Goal: Check status: Check status

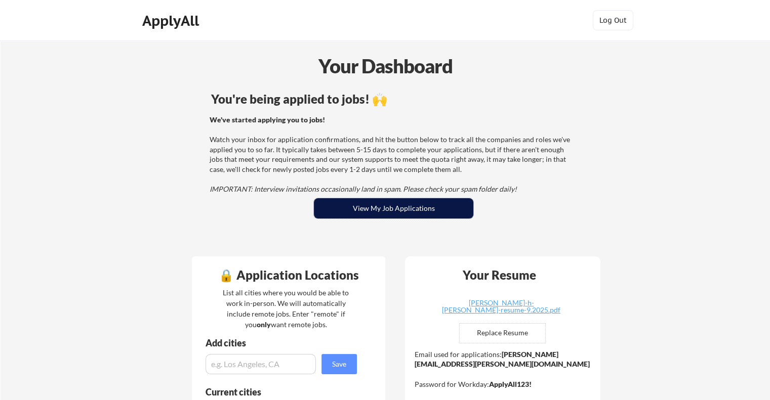
click at [370, 207] on button "View My Job Applications" at bounding box center [393, 208] width 159 height 20
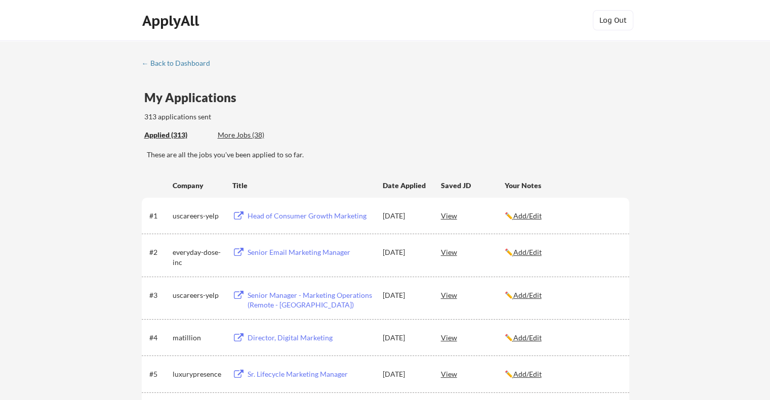
scroll to position [613, 0]
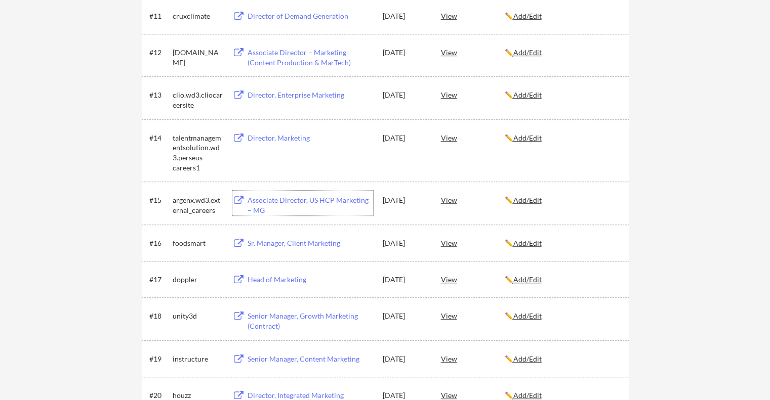
click at [318, 202] on div "Associate Director, US HCP Marketing – MG" at bounding box center [311, 205] width 126 height 20
click at [527, 202] on u "Add/Edit" at bounding box center [527, 200] width 28 height 9
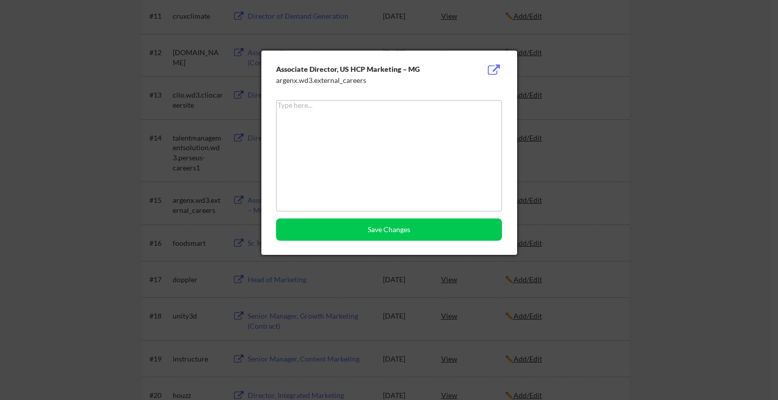
click at [673, 155] on div at bounding box center [389, 200] width 778 height 400
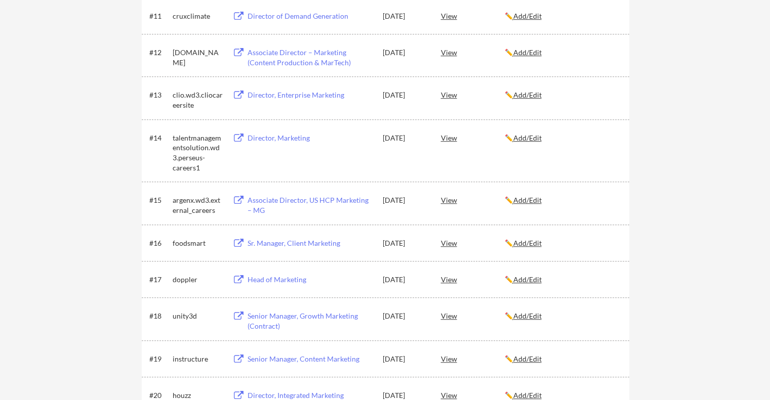
click at [237, 202] on button at bounding box center [238, 201] width 13 height 10
